Goal: Check status: Check status

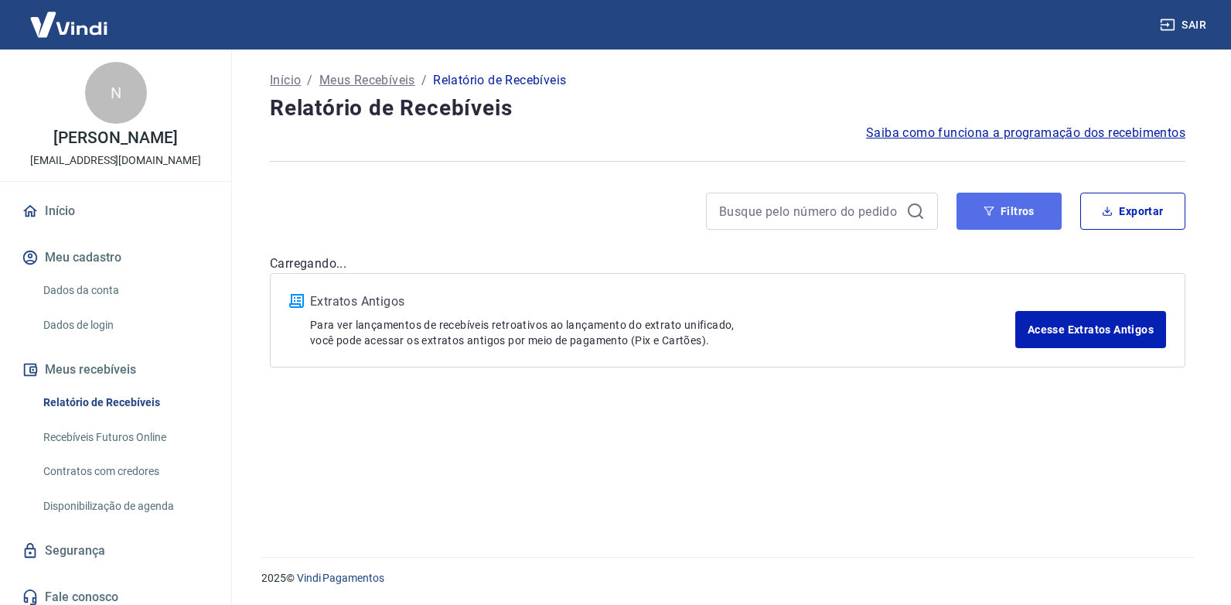
click at [992, 215] on icon "button" at bounding box center [989, 211] width 11 height 11
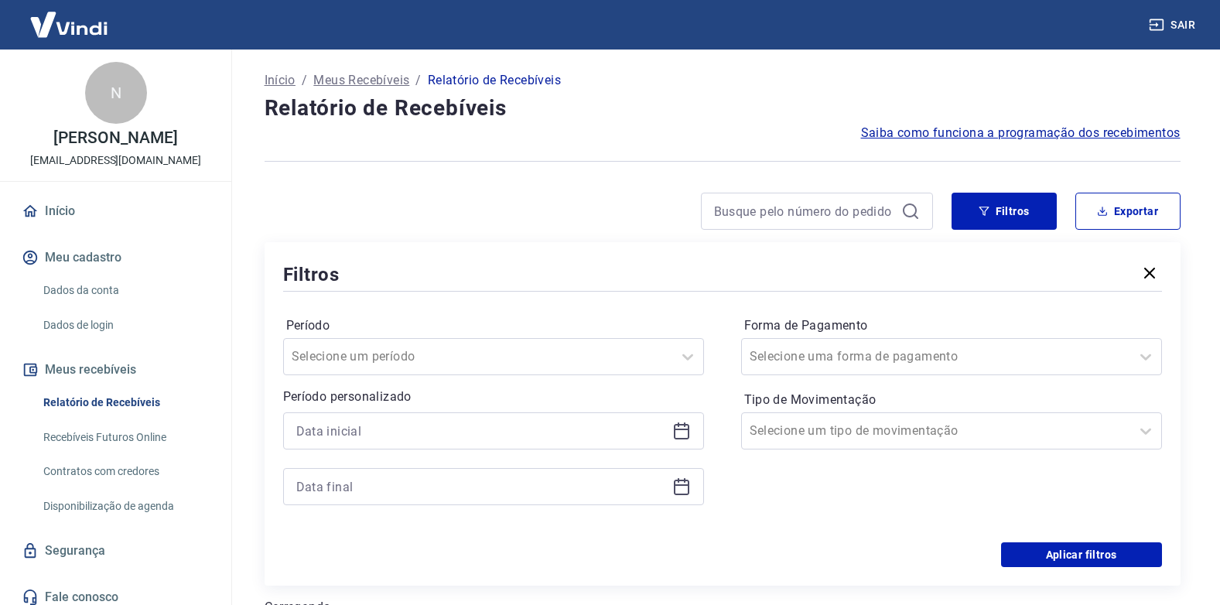
click at [677, 435] on icon at bounding box center [681, 431] width 19 height 19
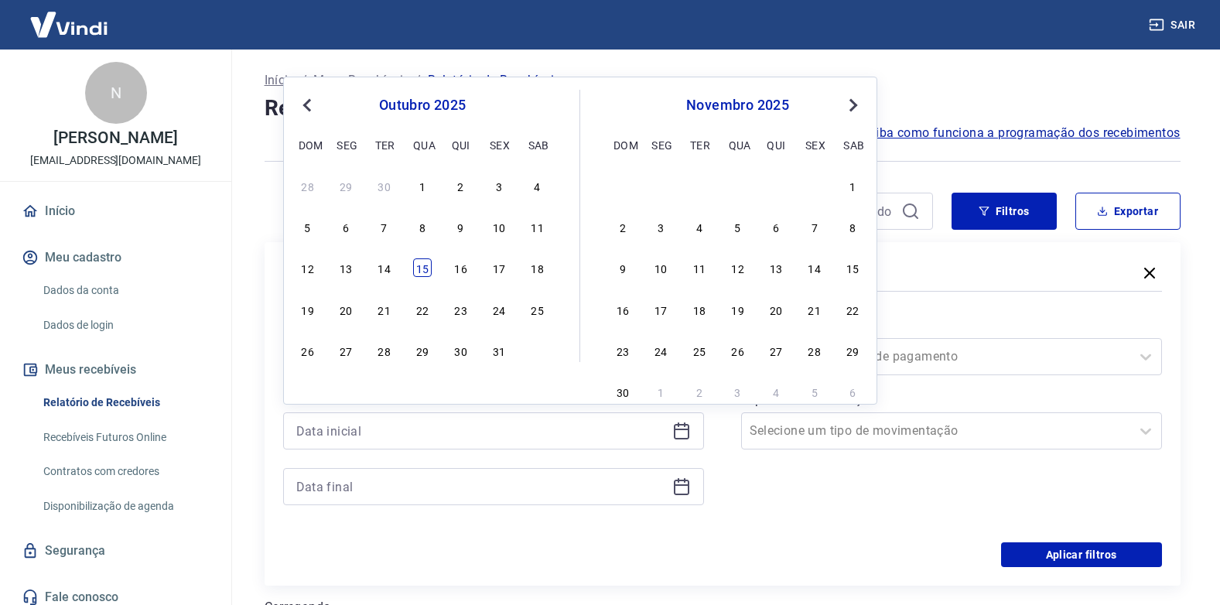
click at [415, 272] on div "15" at bounding box center [422, 267] width 19 height 19
type input "[DATE]"
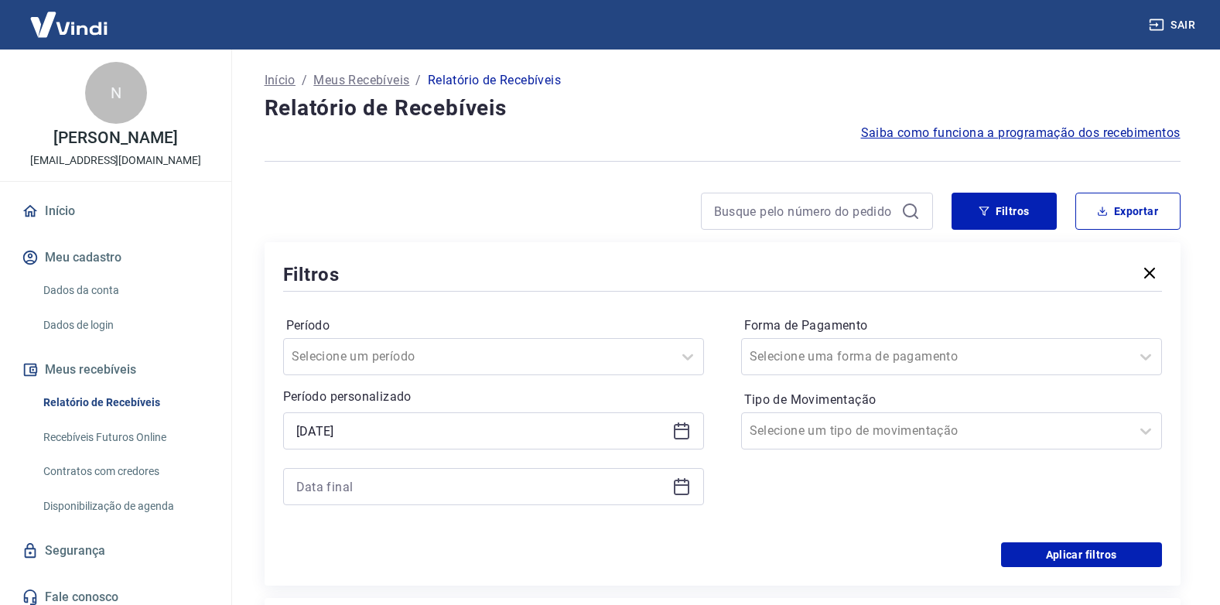
click at [680, 486] on icon at bounding box center [681, 486] width 19 height 19
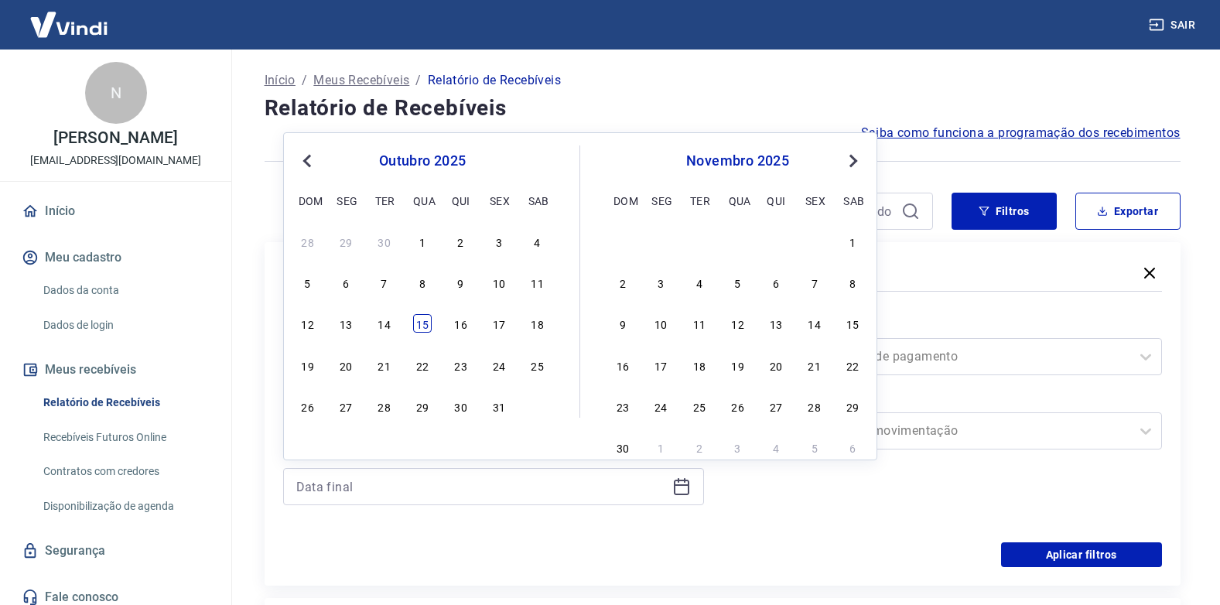
click at [416, 326] on div "15" at bounding box center [422, 323] width 19 height 19
type input "[DATE]"
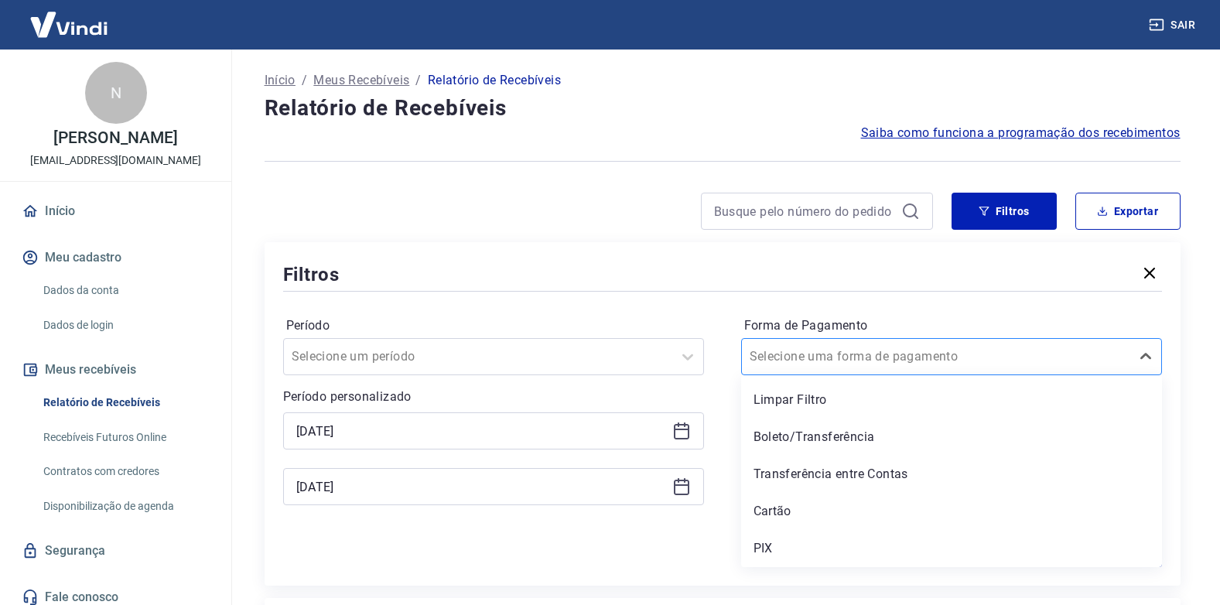
click at [849, 350] on input "Forma de Pagamento" at bounding box center [827, 356] width 156 height 19
click at [790, 544] on div "PIX" at bounding box center [951, 548] width 421 height 31
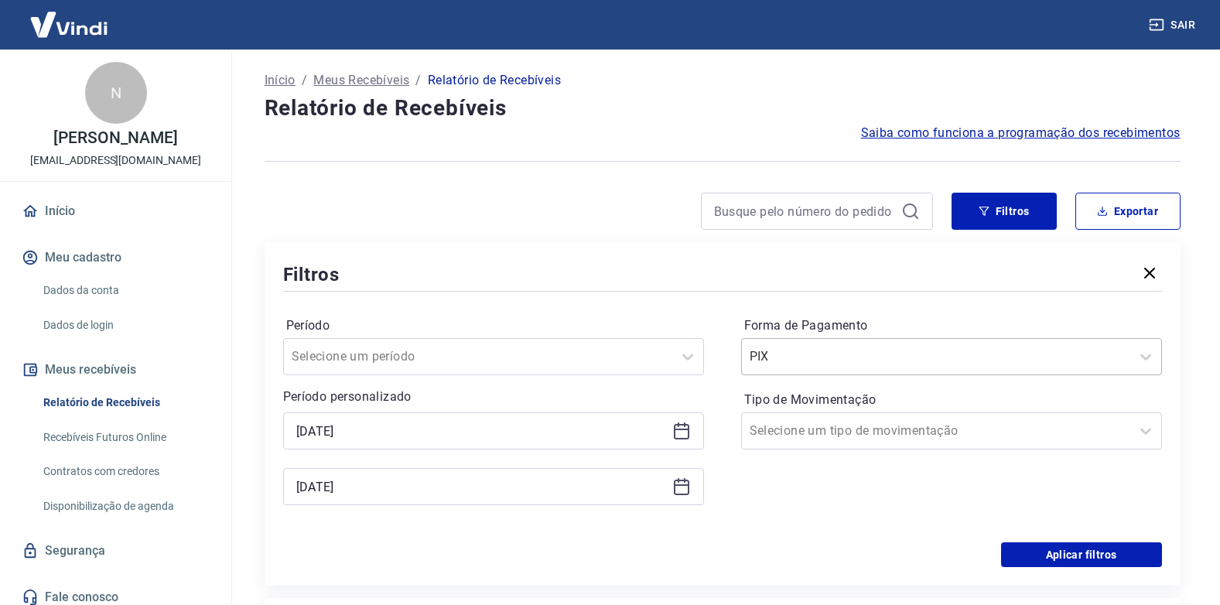
click at [787, 360] on input "Forma de Pagamento" at bounding box center [827, 356] width 156 height 19
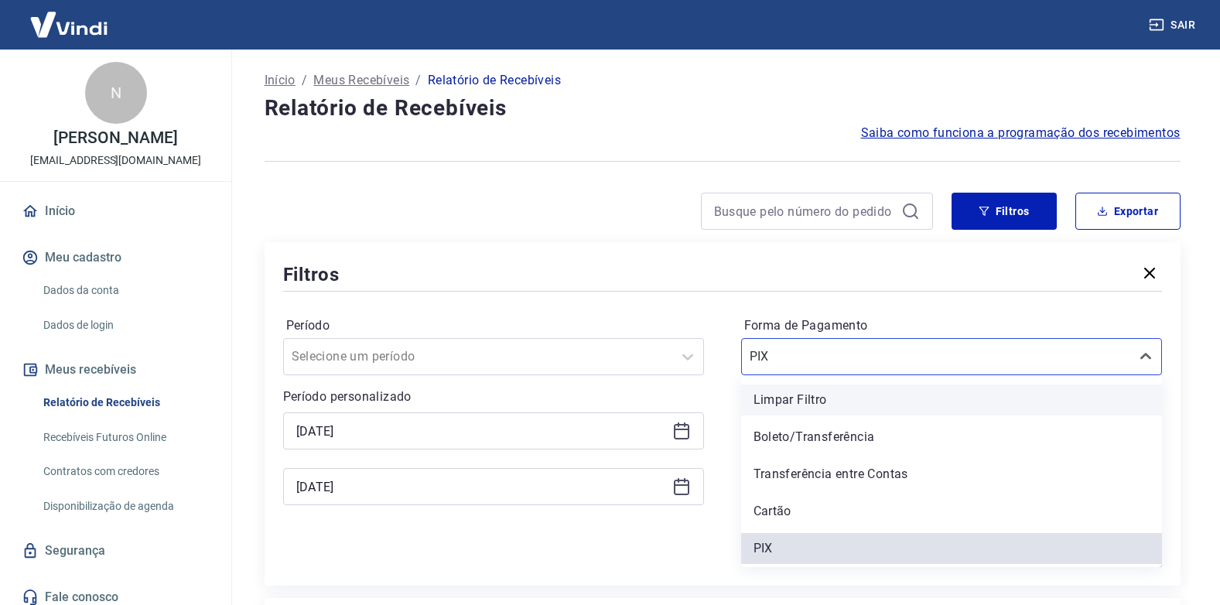
click at [788, 402] on div "Limpar Filtro" at bounding box center [951, 399] width 421 height 31
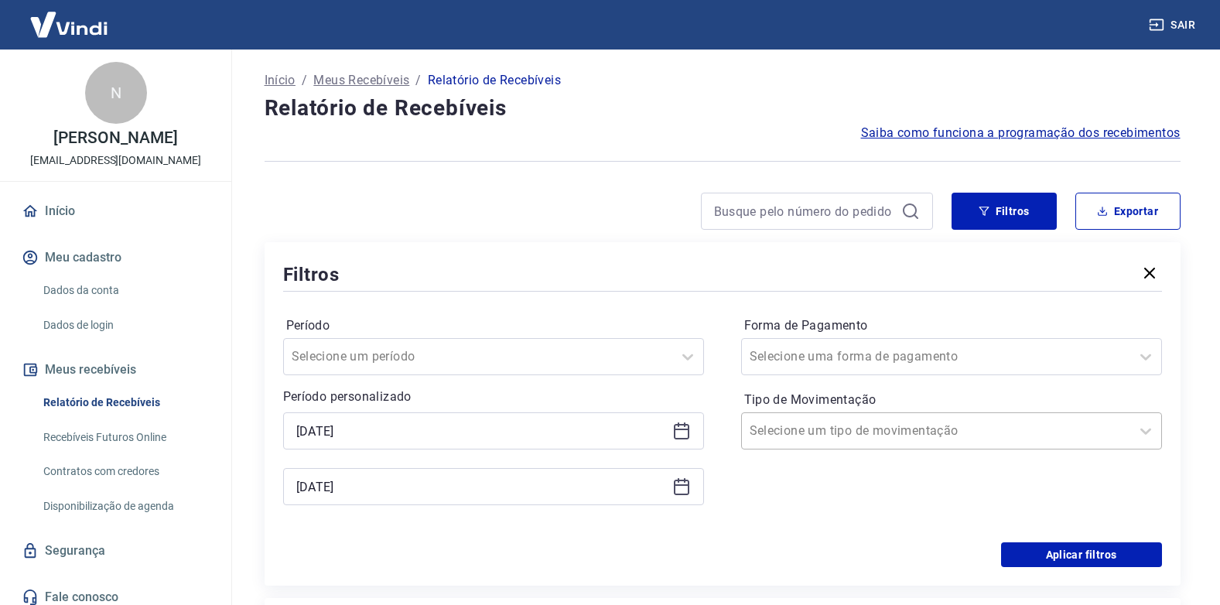
click at [784, 437] on input "Tipo de Movimentação" at bounding box center [827, 431] width 156 height 19
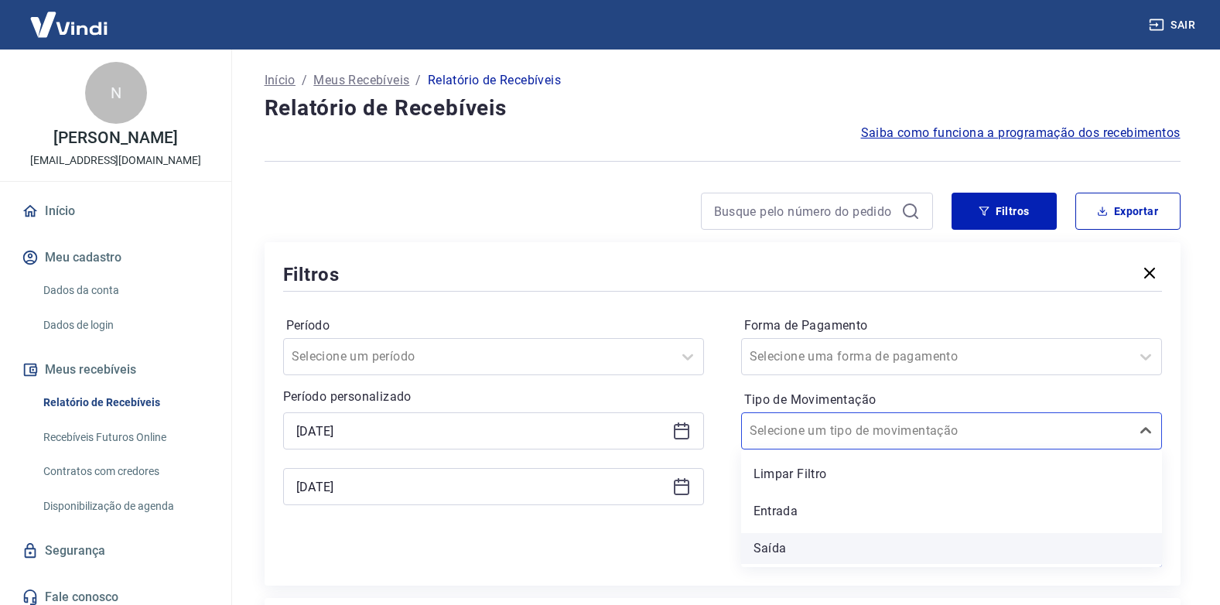
click at [783, 544] on div "Saída" at bounding box center [951, 548] width 421 height 31
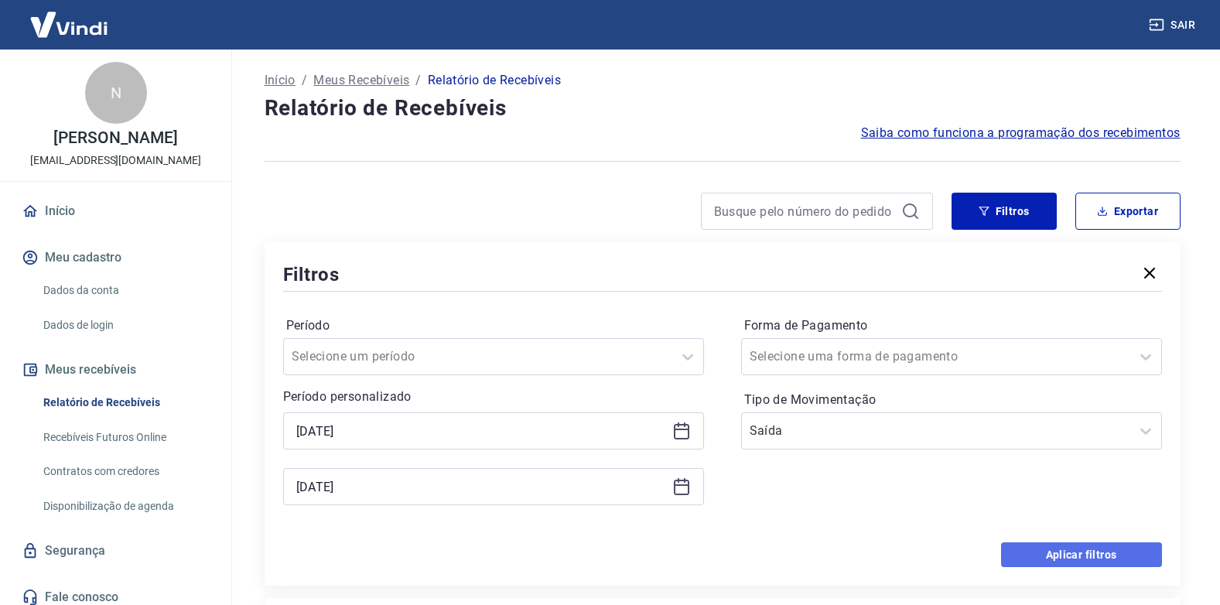
click at [1062, 554] on button "Aplicar filtros" at bounding box center [1081, 554] width 161 height 25
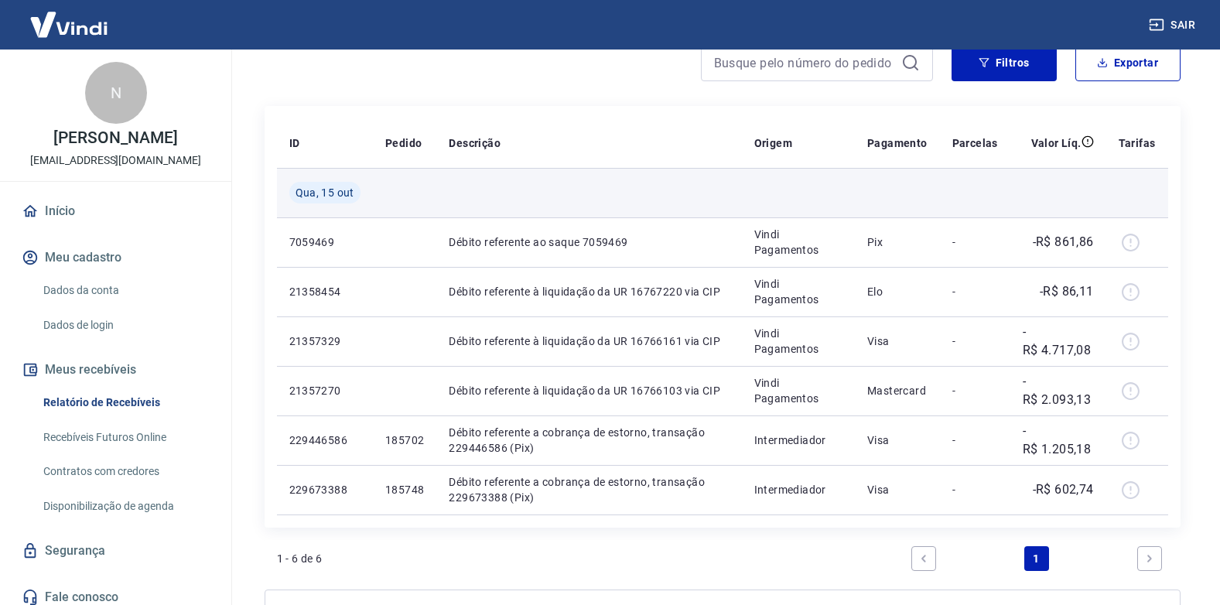
scroll to position [155, 0]
